Goal: Transaction & Acquisition: Purchase product/service

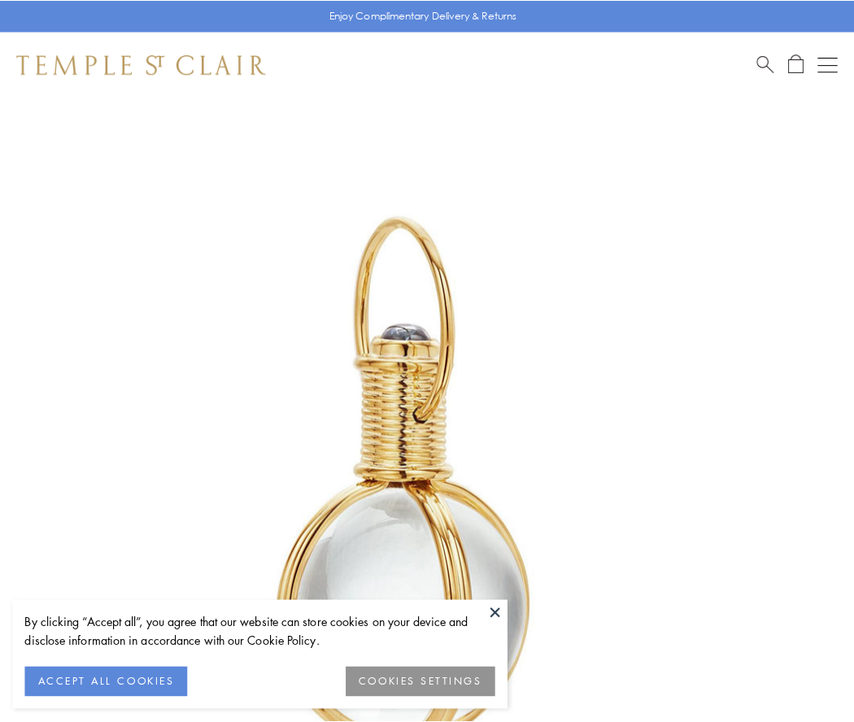
scroll to position [425, 0]
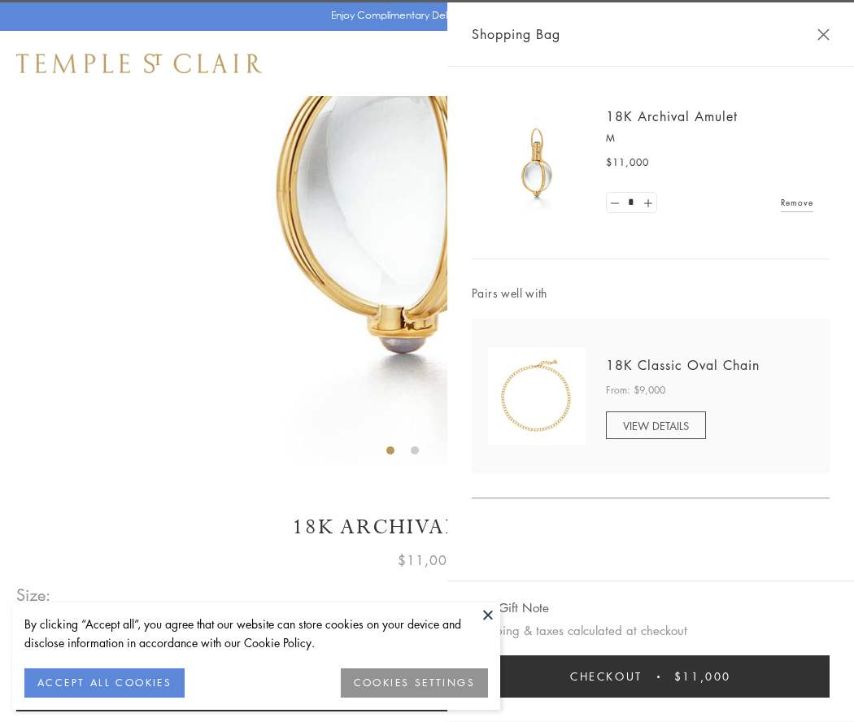
click at [651, 677] on button "Checkout $11,000" at bounding box center [651, 676] width 358 height 42
